Goal: Check status: Check status

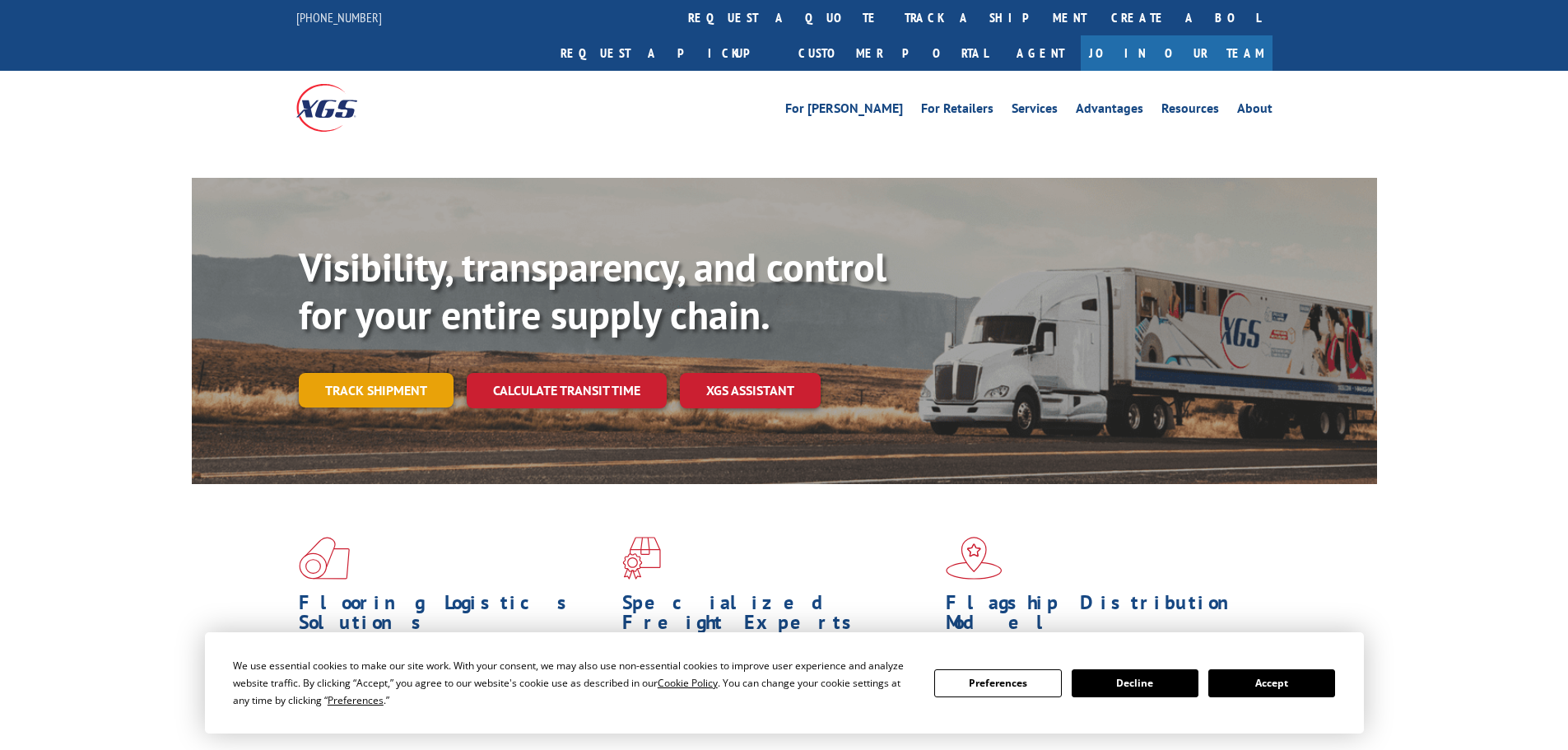
click at [393, 359] on div "Visibility, transparency, and control for your entire supply chain. Track shipm…" at bounding box center [838, 358] width 1078 height 229
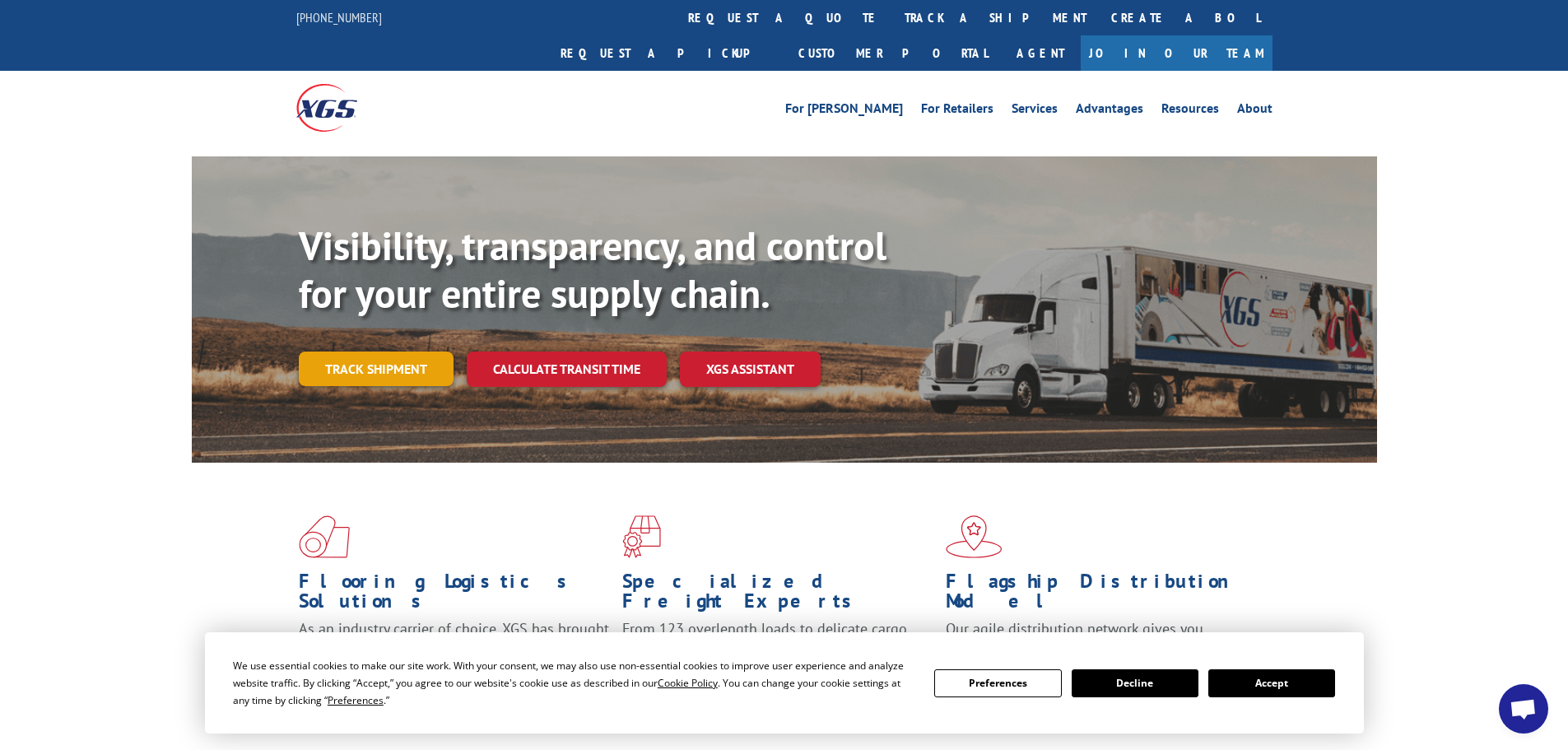
click at [388, 352] on link "Track shipment" at bounding box center [376, 368] width 155 height 34
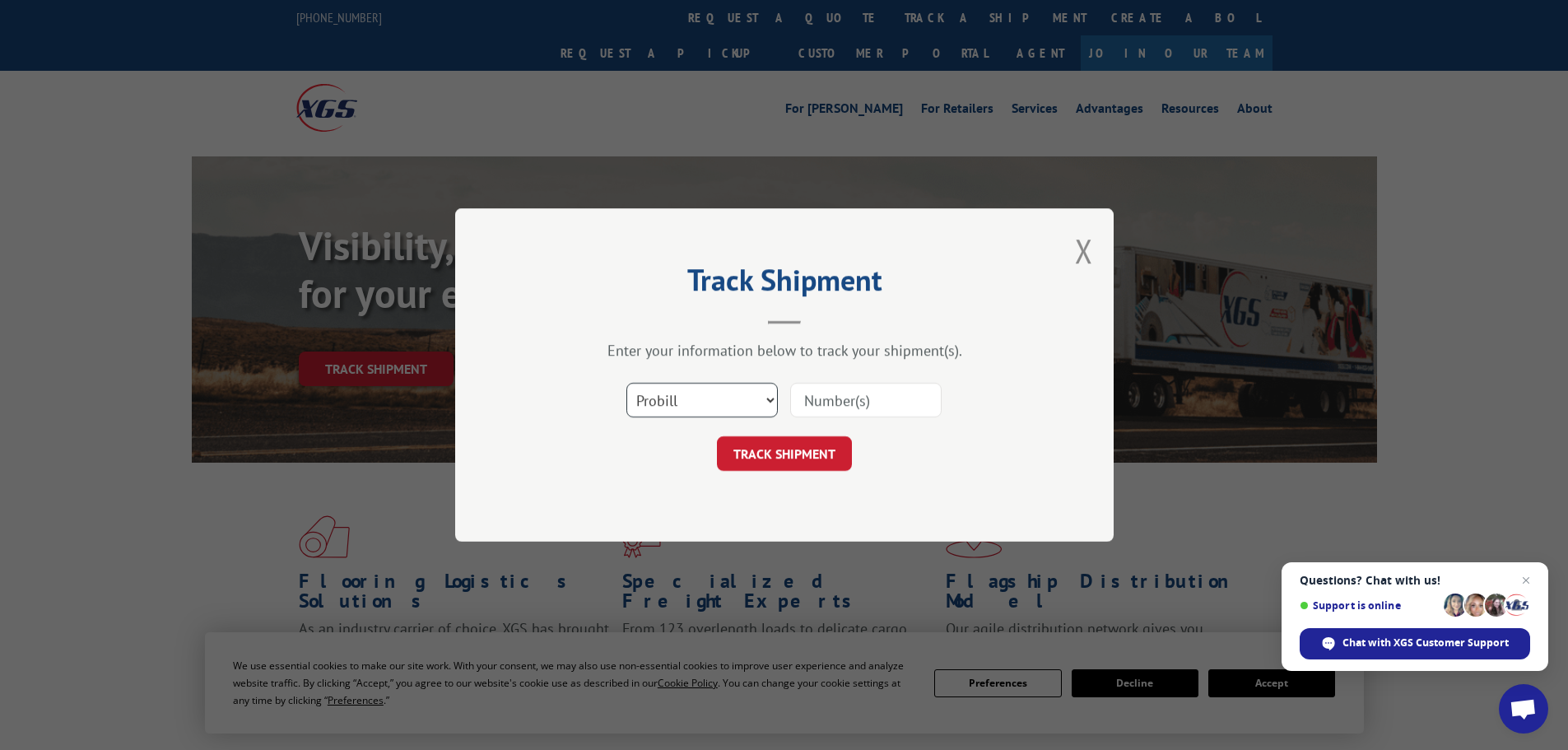
click at [701, 391] on select "Select category... Probill BOL PO" at bounding box center [702, 399] width 152 height 34
select select "po"
click at [626, 383] on select "Select category... Probill BOL PO" at bounding box center [702, 399] width 152 height 34
paste input "18543084"
type input "18543084"
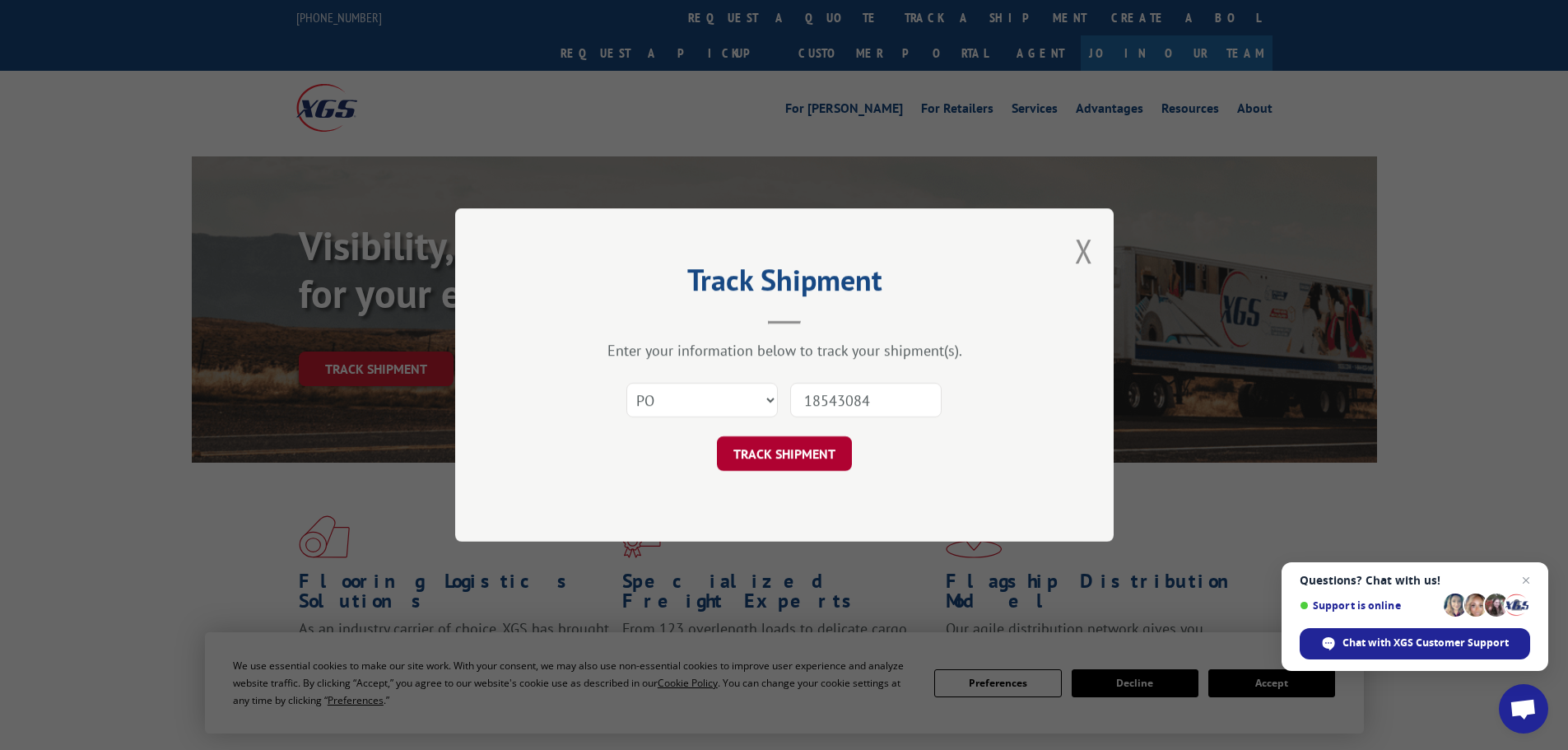
click at [804, 451] on button "TRACK SHIPMENT" at bounding box center [784, 453] width 135 height 34
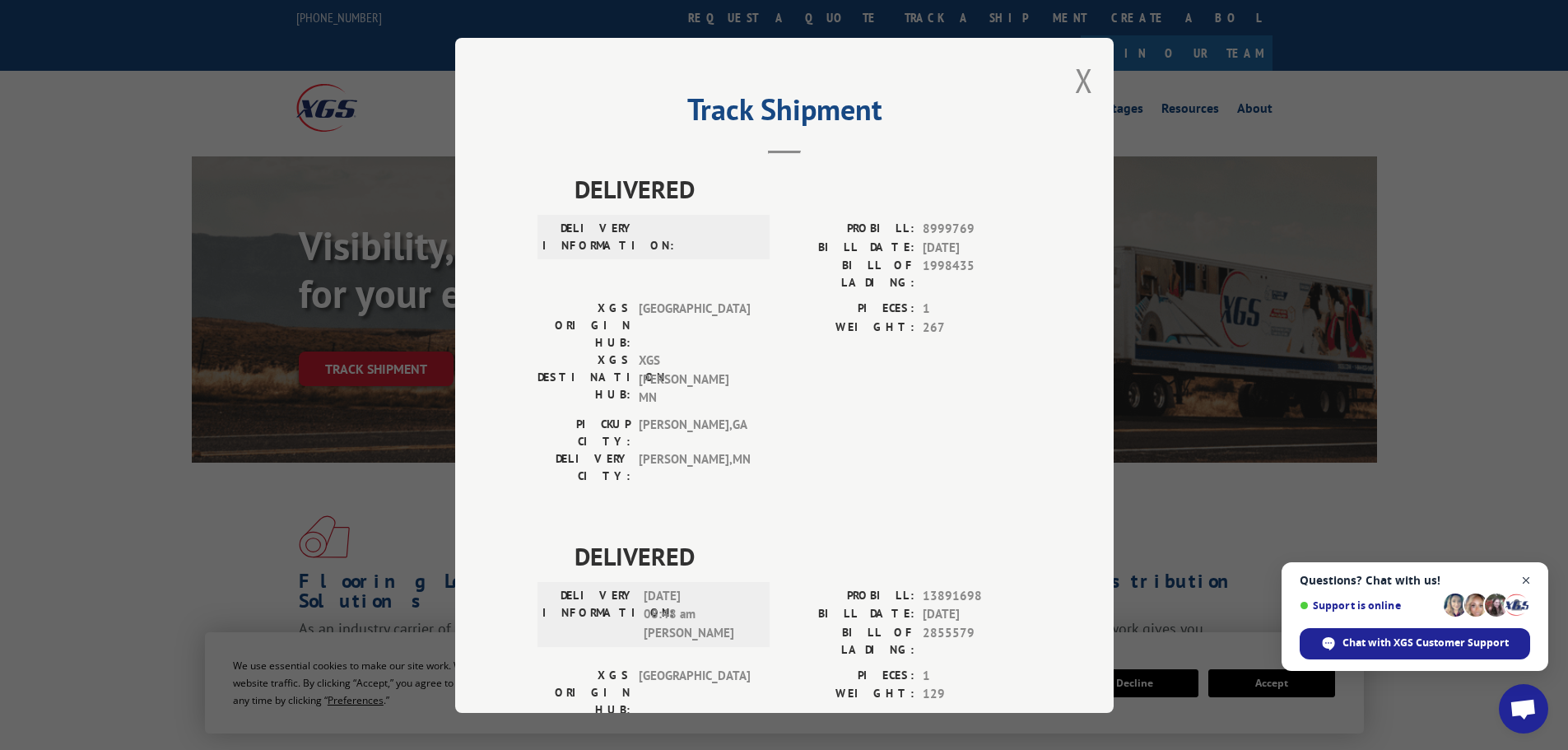
click at [1526, 573] on span "Open chat" at bounding box center [1526, 580] width 21 height 21
